Goal: Communication & Community: Participate in discussion

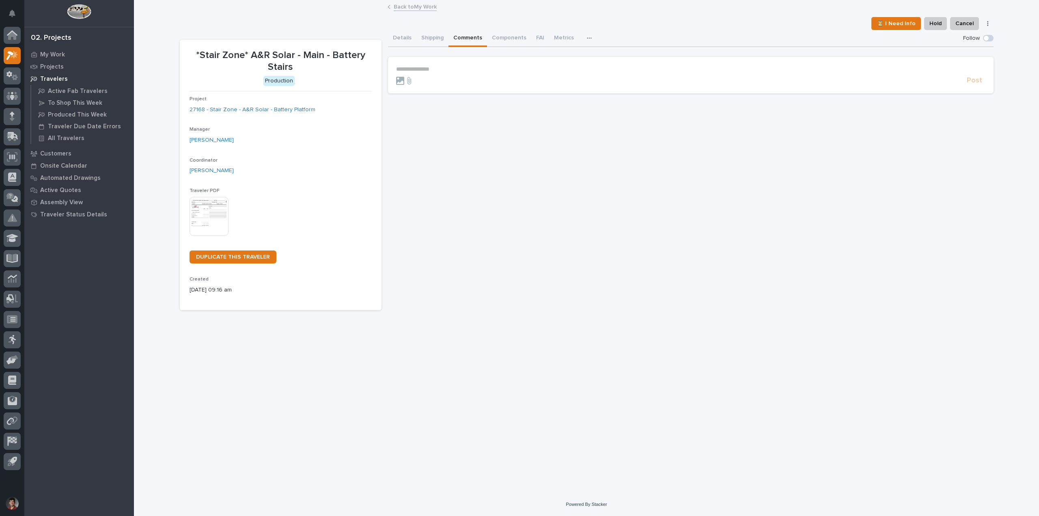
click at [414, 8] on link "Back to My Work" at bounding box center [415, 6] width 43 height 9
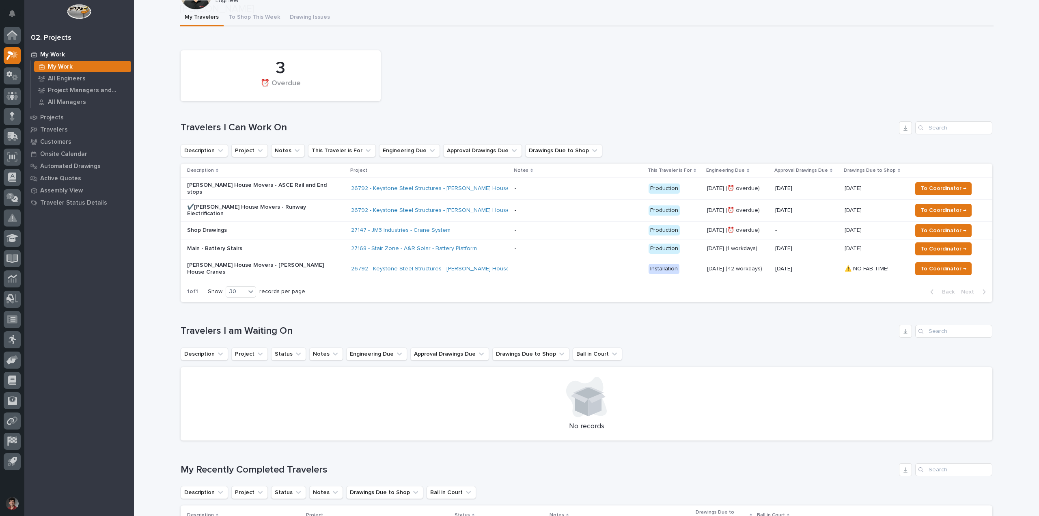
scroll to position [203, 0]
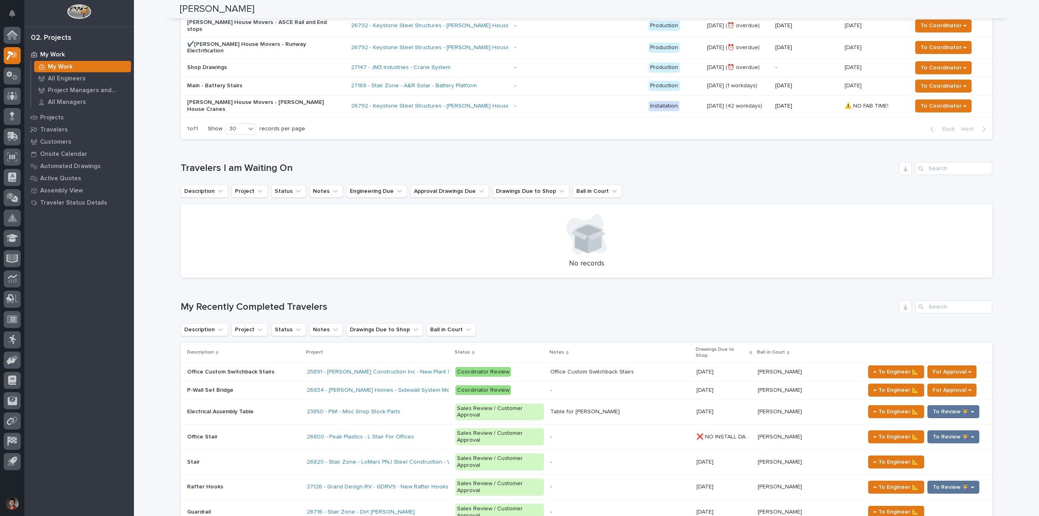
click at [255, 387] on p at bounding box center [243, 390] width 113 height 7
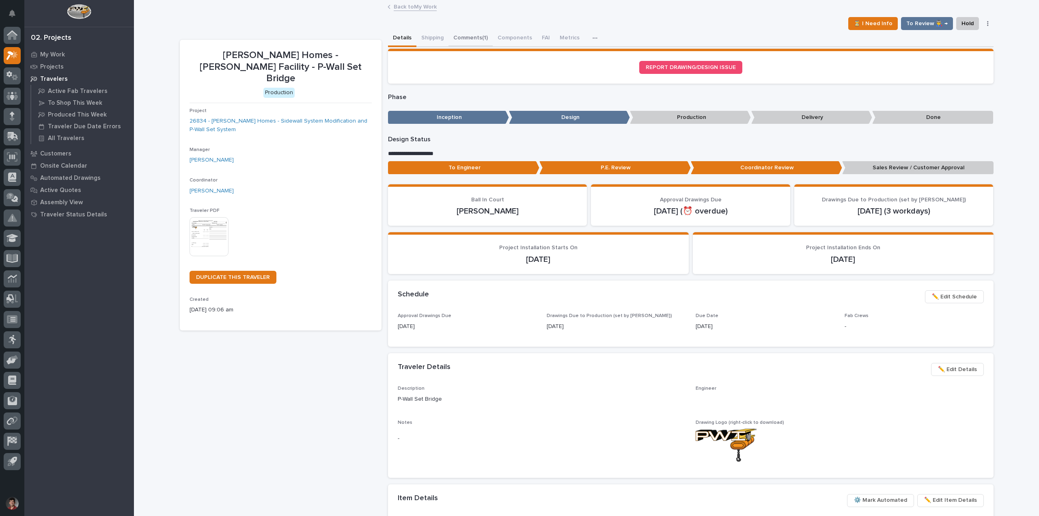
click at [471, 35] on button "Comments (1)" at bounding box center [470, 38] width 44 height 17
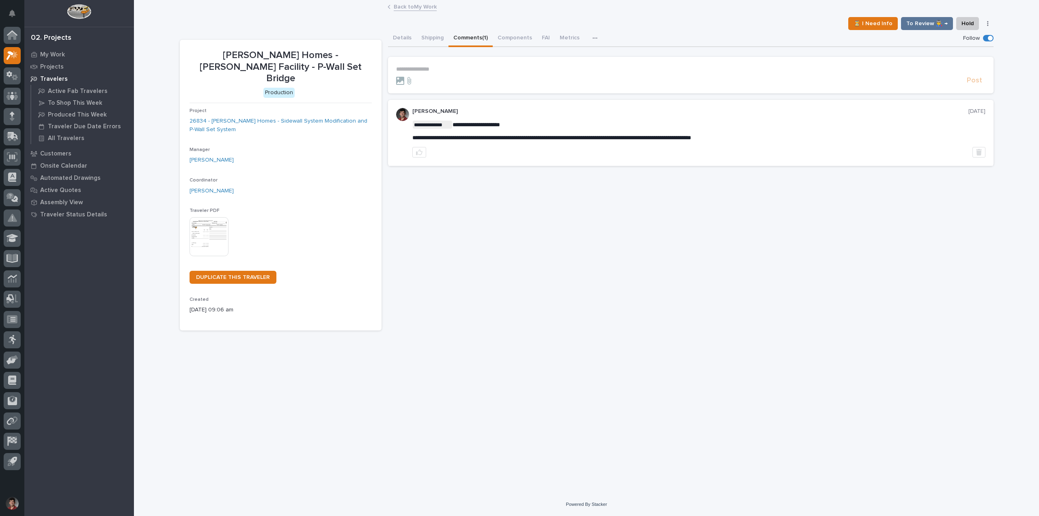
click at [451, 69] on p "**********" at bounding box center [690, 69] width 589 height 7
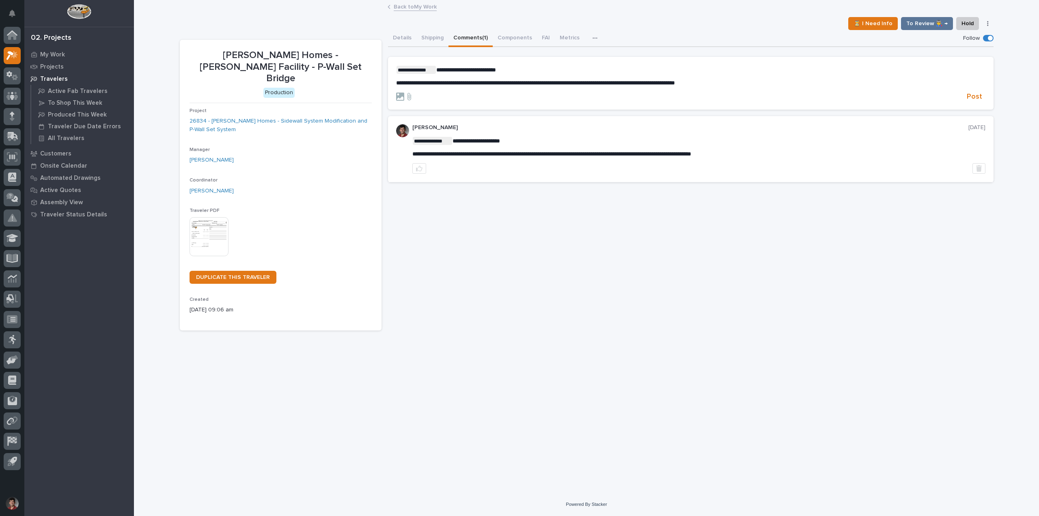
drag, startPoint x: 988, startPoint y: 92, endPoint x: 978, endPoint y: 109, distance: 19.6
click at [987, 95] on section "**********" at bounding box center [690, 83] width 605 height 53
click at [980, 97] on span "Post" at bounding box center [973, 96] width 15 height 9
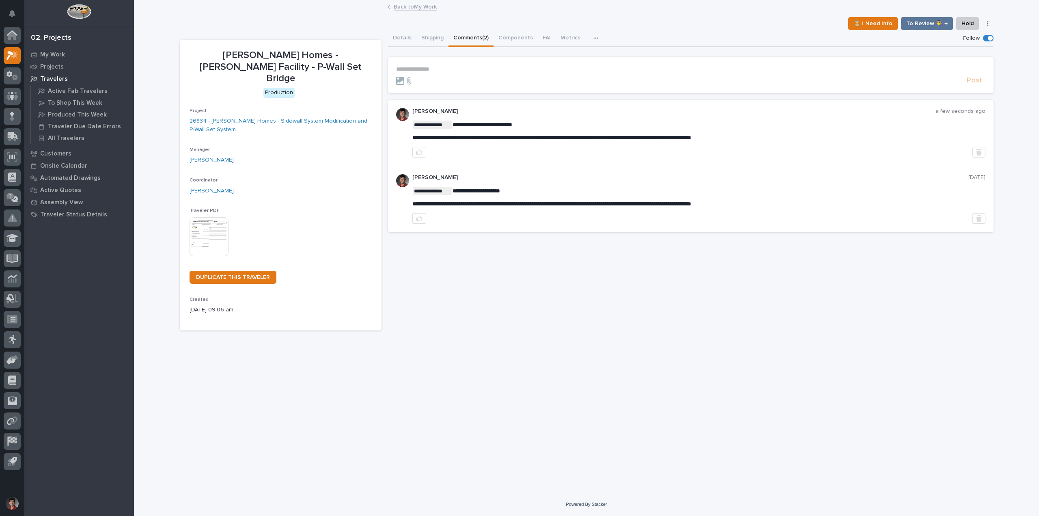
click at [426, 10] on link "Back to My Work" at bounding box center [415, 6] width 43 height 9
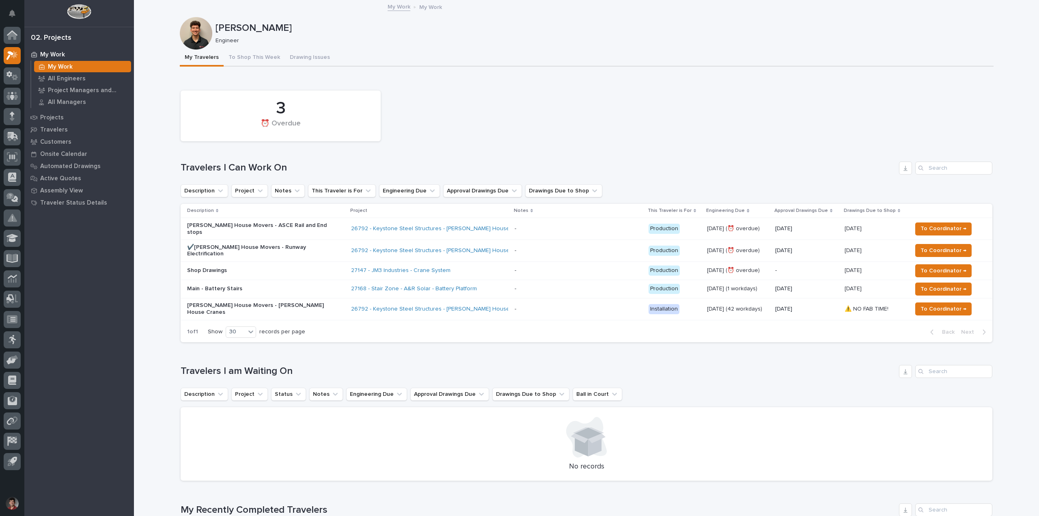
click at [955, 62] on div "My Travelers To Shop This Week Drawing Issues" at bounding box center [586, 57] width 813 height 17
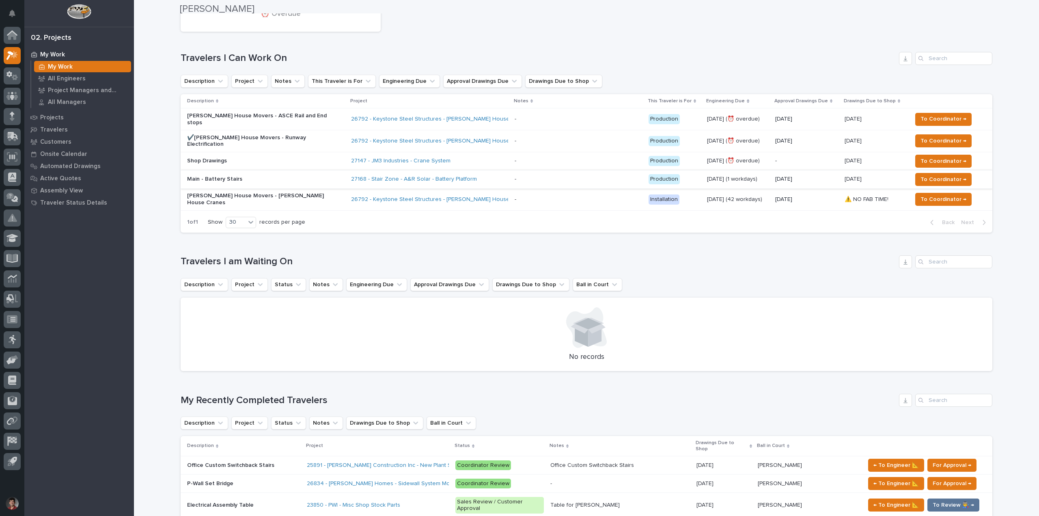
scroll to position [122, 0]
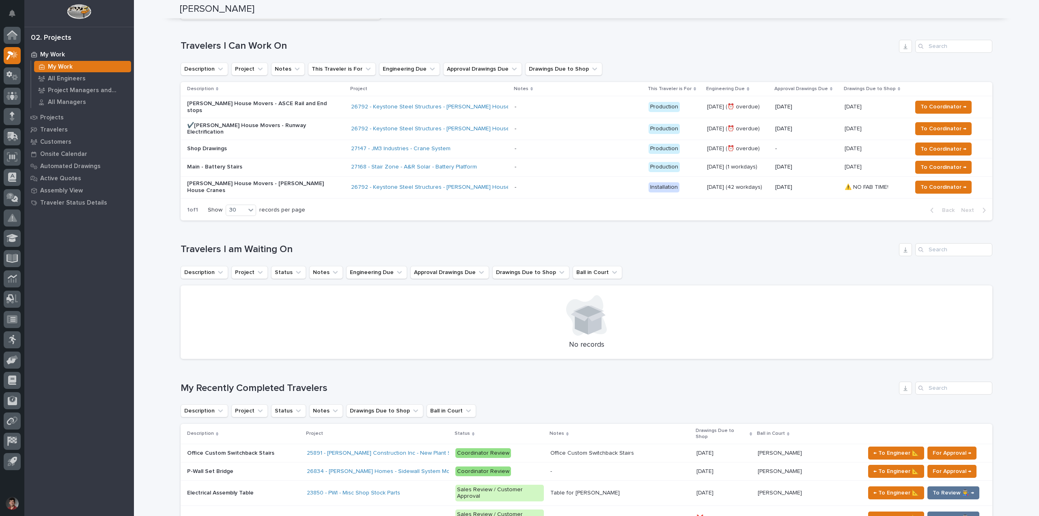
click at [299, 180] on p "[PERSON_NAME] House Movers - [PERSON_NAME] House Cranes" at bounding box center [258, 187] width 142 height 14
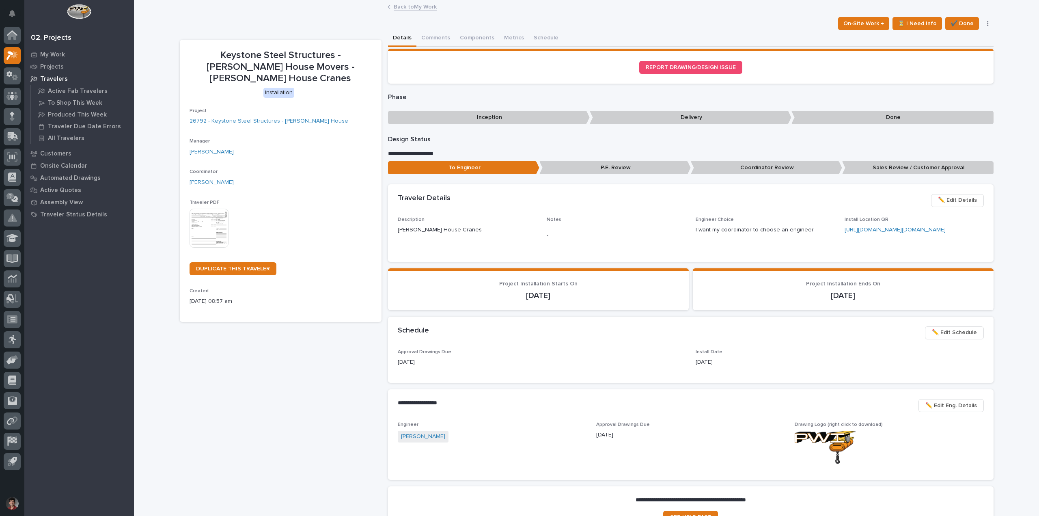
click at [412, 9] on link "Back to My Work" at bounding box center [415, 6] width 43 height 9
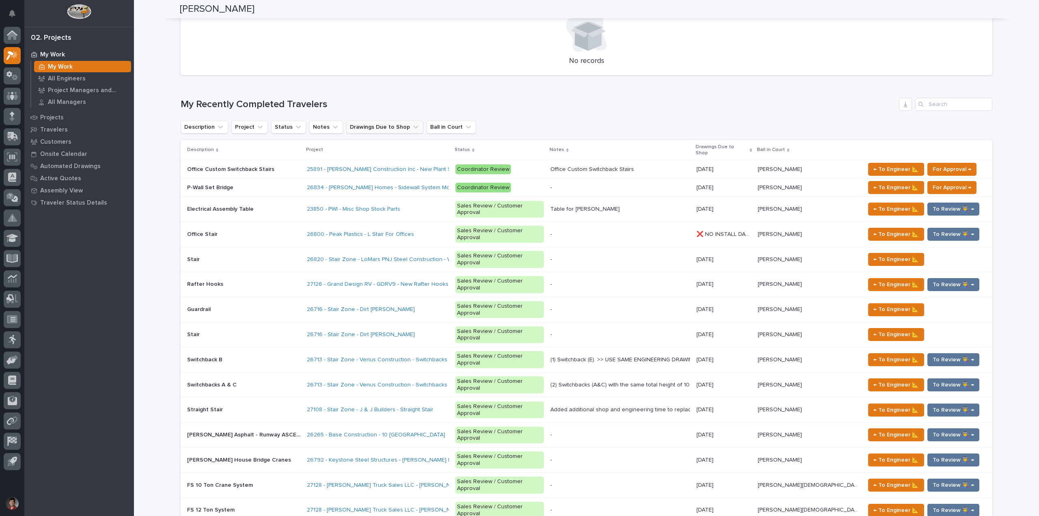
scroll to position [406, 0]
